Goal: Navigation & Orientation: Understand site structure

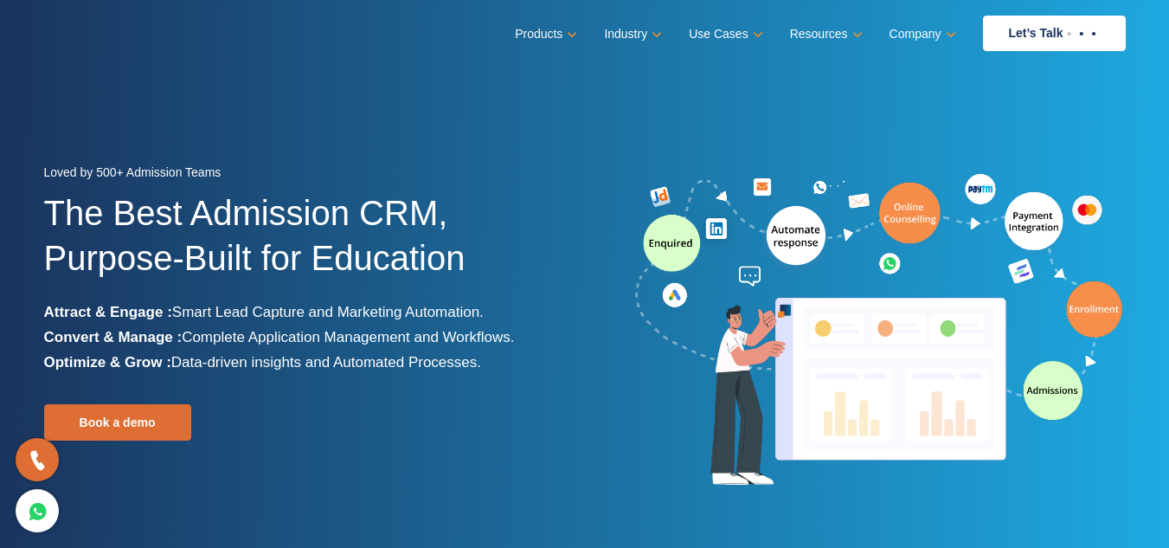
drag, startPoint x: 1051, startPoint y: 68, endPoint x: 1051, endPoint y: 78, distance: 9.5
click at [1051, 75] on section "Loved by 500+ Admission Teams The Best Admission CRM, Purpose-Built for Educati…" at bounding box center [584, 324] width 1169 height 649
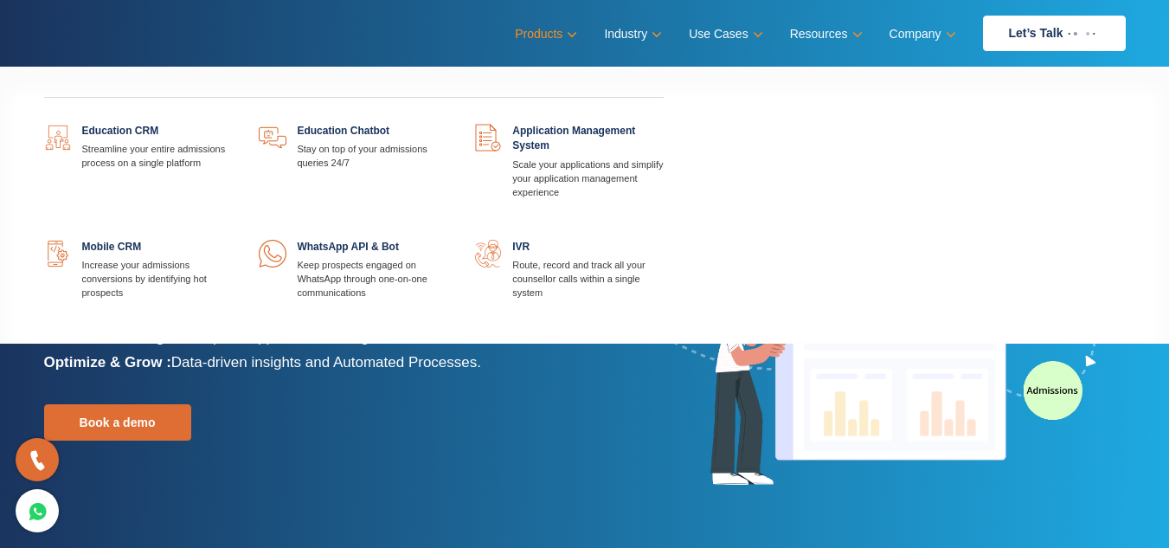
drag, startPoint x: 707, startPoint y: 53, endPoint x: 564, endPoint y: 31, distance: 144.3
click at [708, 53] on nav "Menu Close Products Education CRM Streamline your entire admissions process on …" at bounding box center [584, 33] width 1081 height 67
